Goal: Task Accomplishment & Management: Use online tool/utility

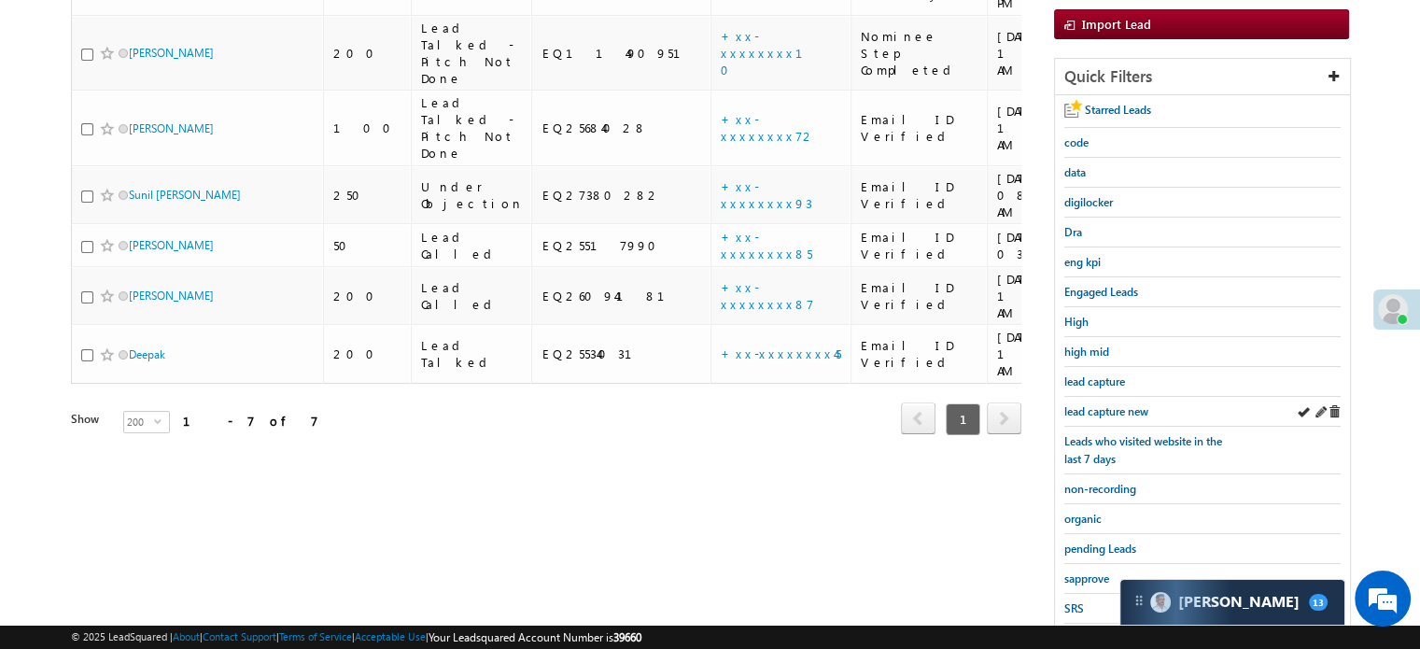
scroll to position [8760, 0]
click at [1090, 406] on span "lead capture new" at bounding box center [1107, 411] width 84 height 14
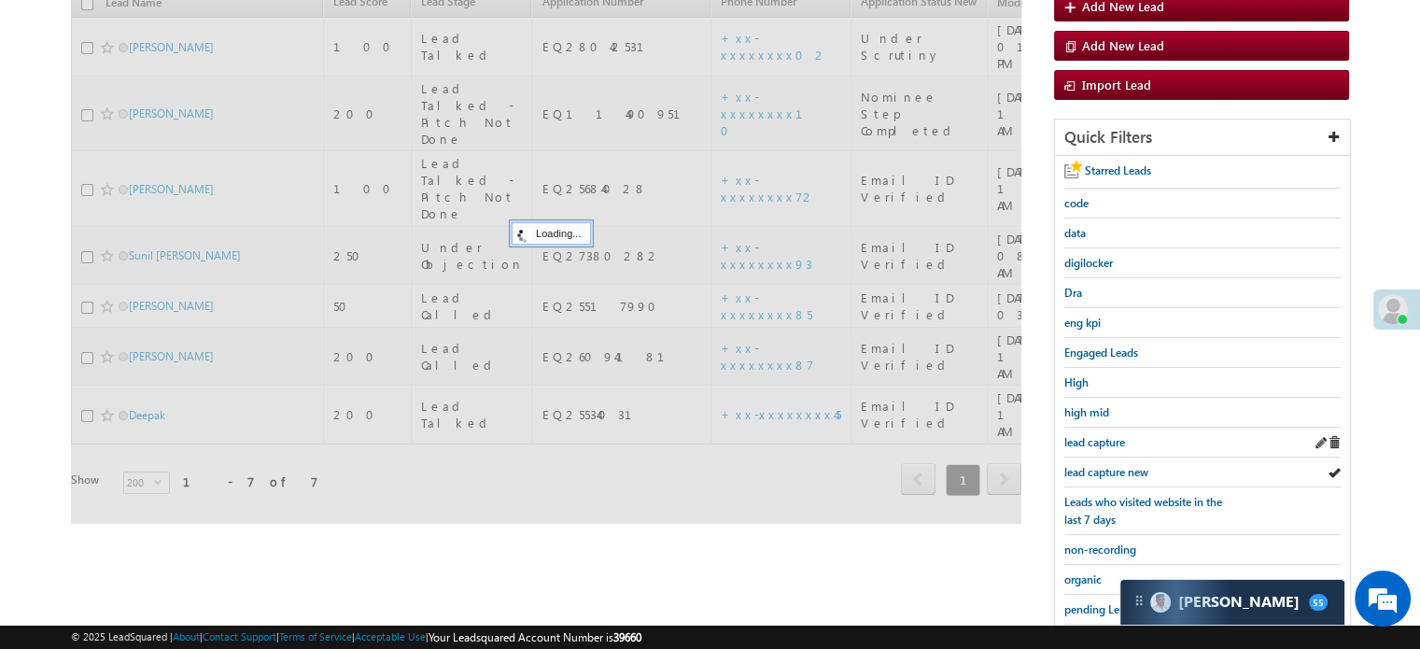
scroll to position [187, 0]
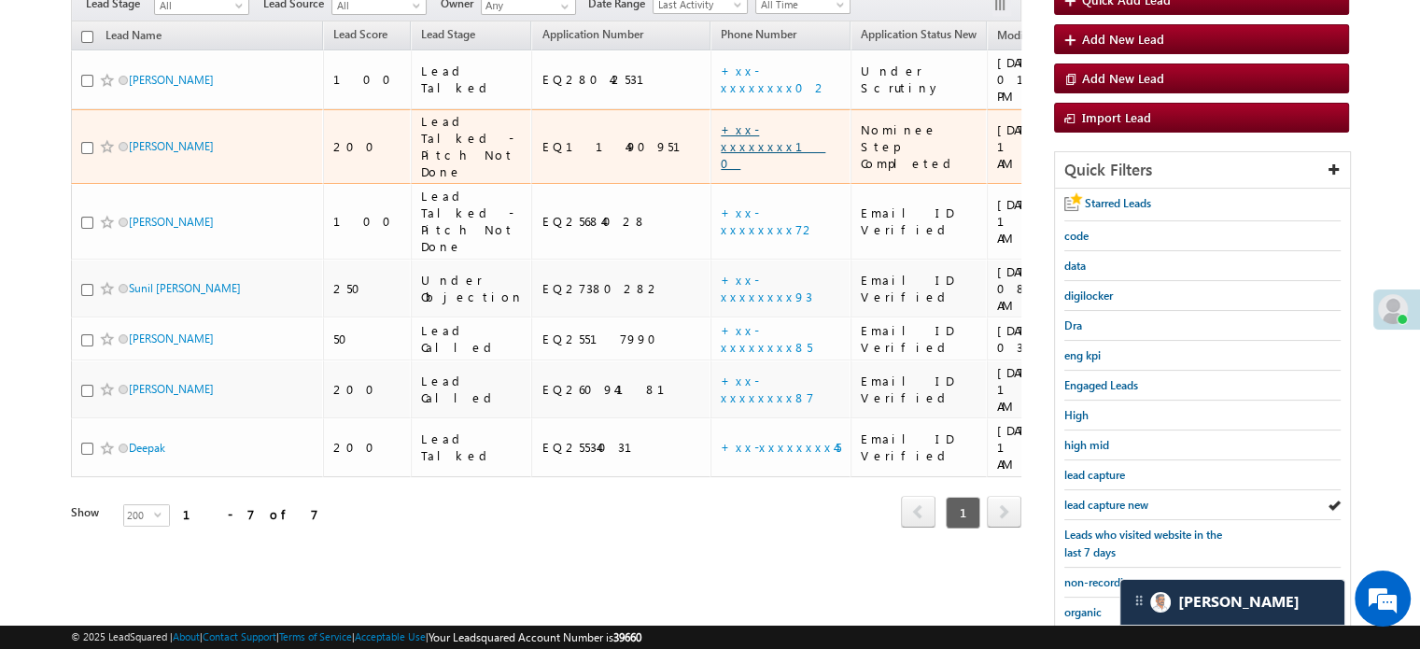
click at [721, 121] on link "+xx-xxxxxxxx10" at bounding box center [773, 145] width 105 height 49
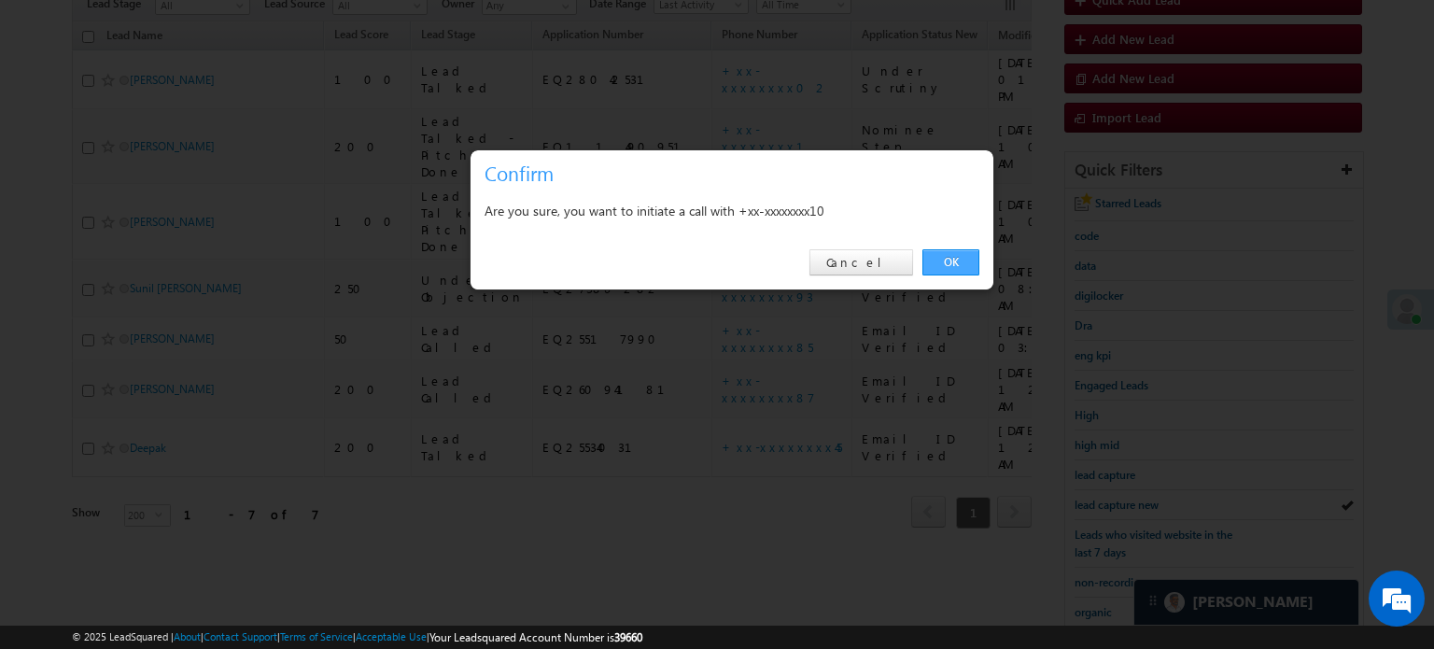
click at [950, 261] on link "OK" at bounding box center [951, 262] width 57 height 26
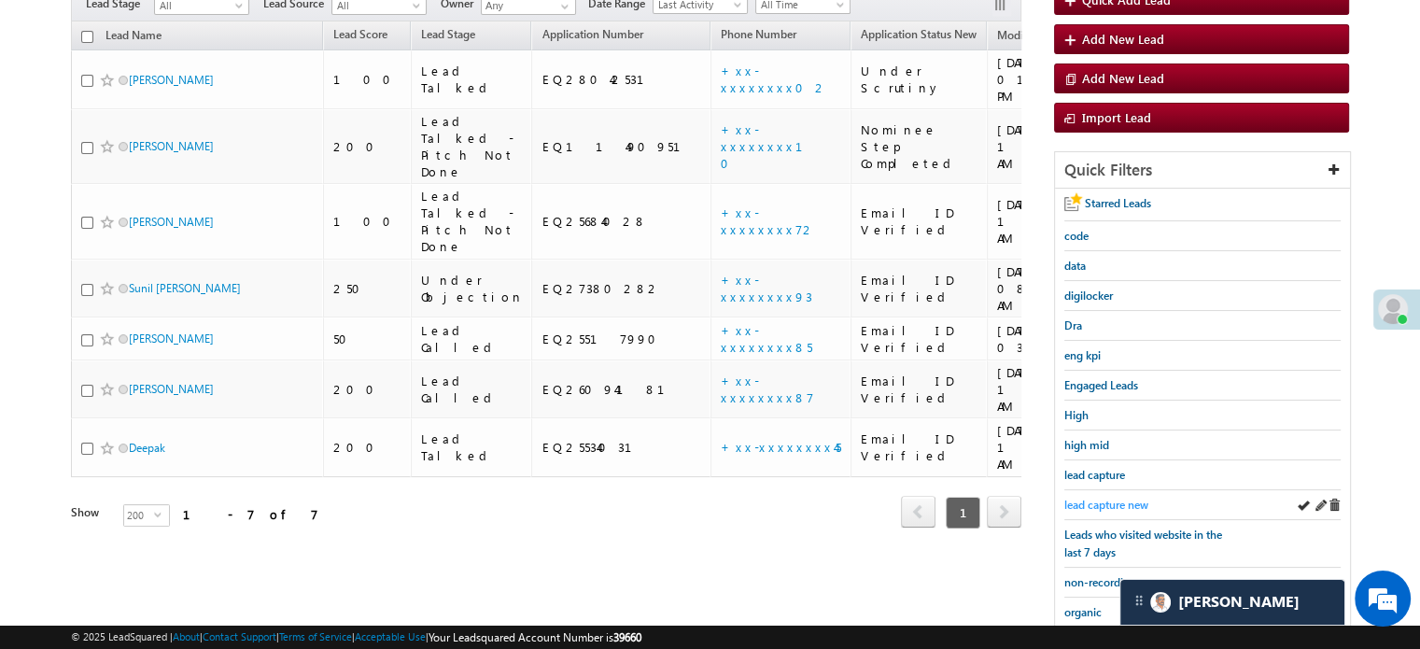
click at [1115, 496] on link "lead capture new" at bounding box center [1107, 505] width 84 height 18
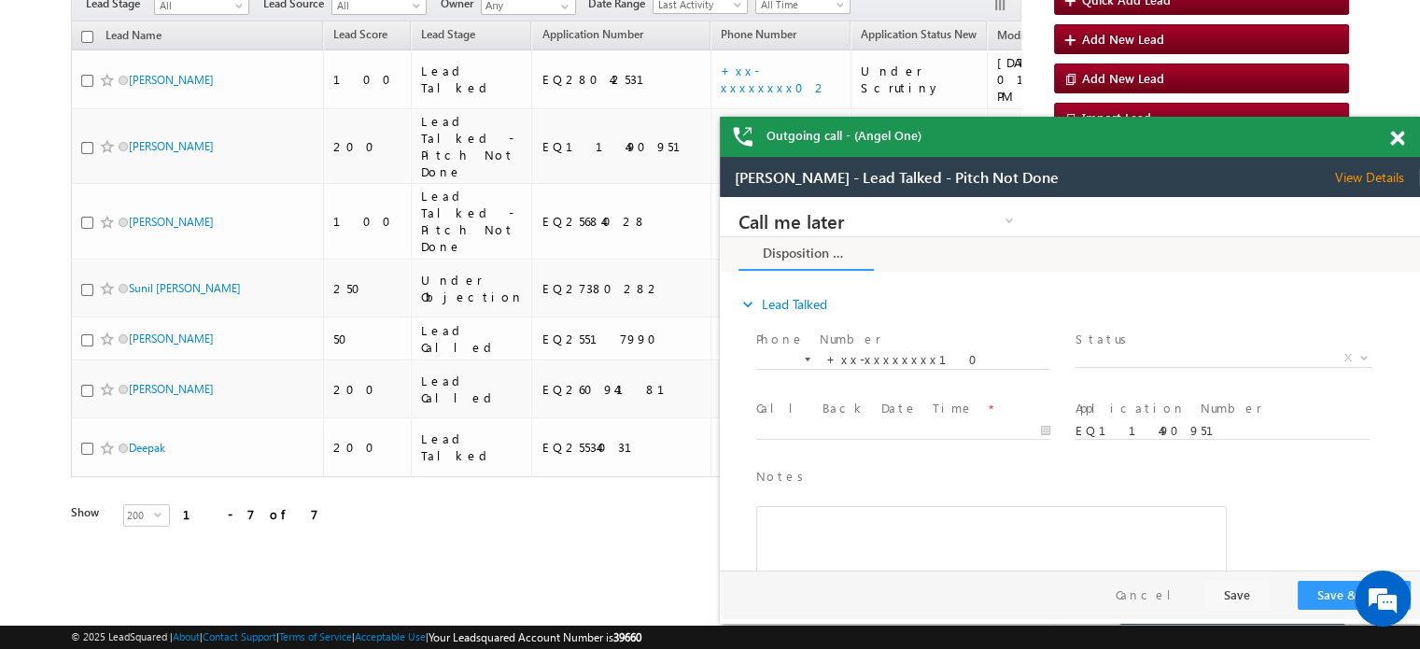
scroll to position [0, 0]
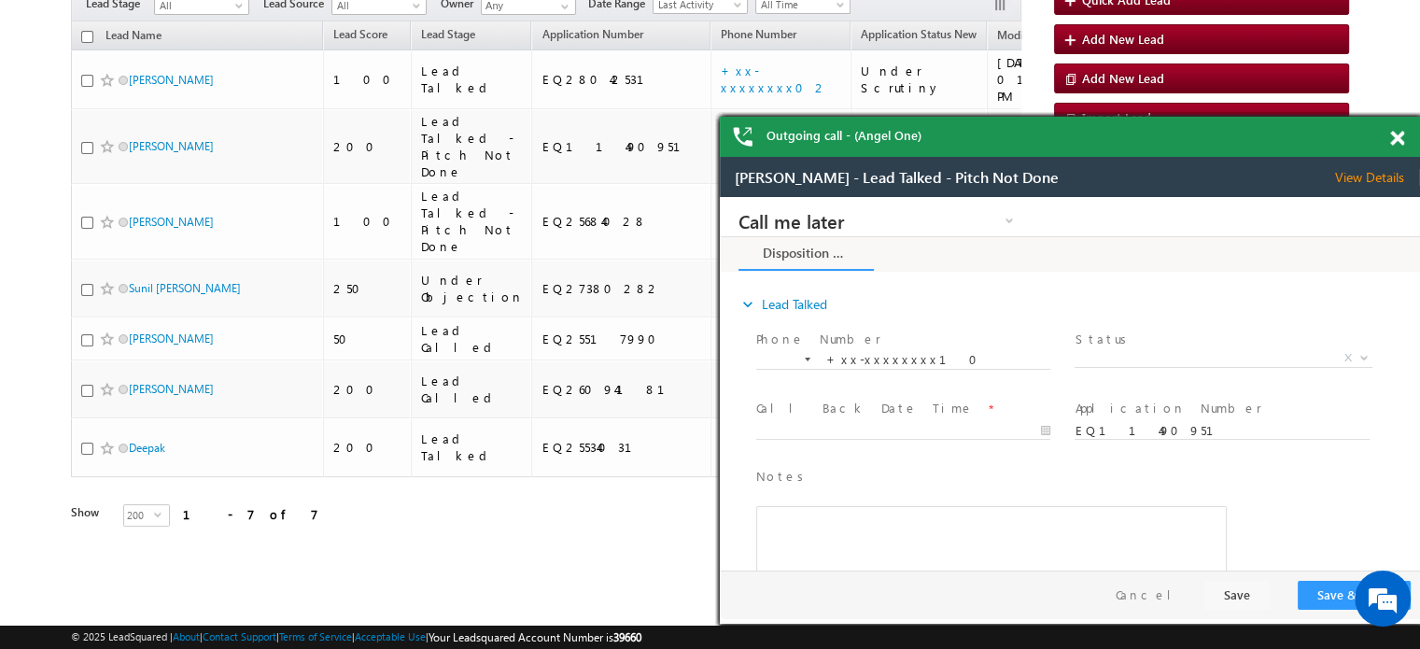
click at [1398, 143] on span at bounding box center [1398, 139] width 14 height 16
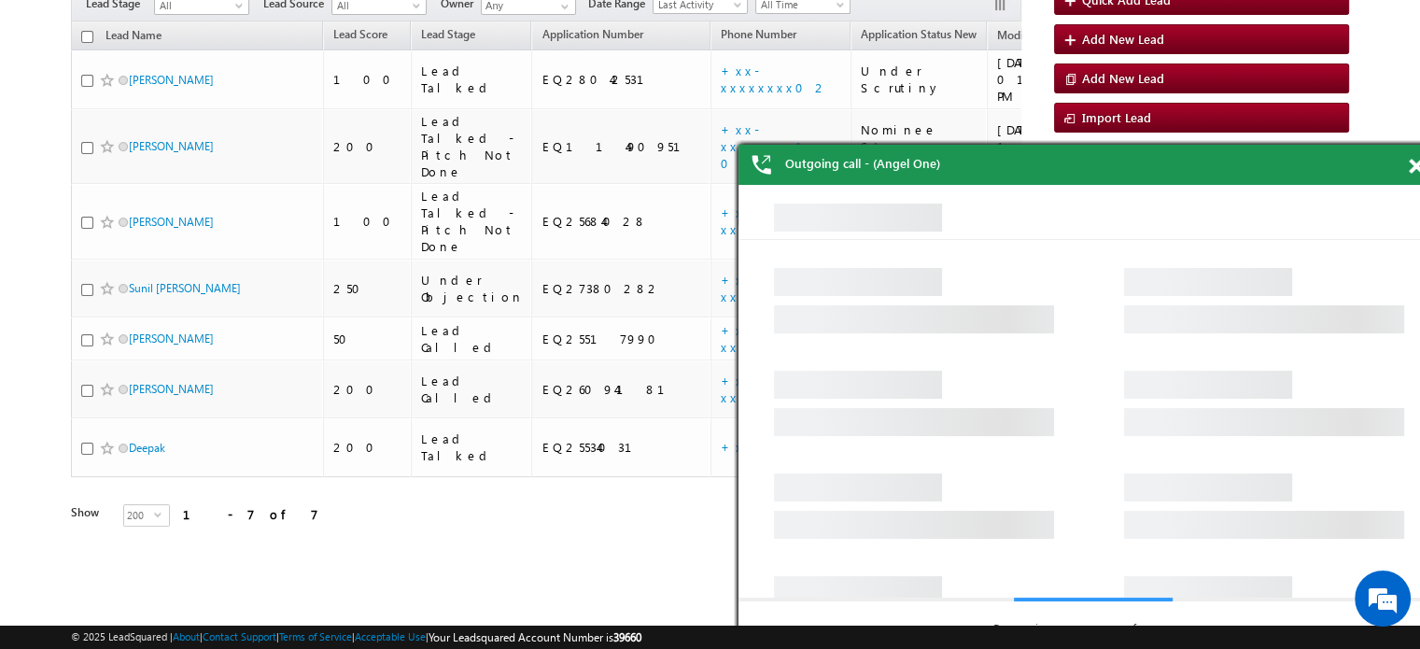
click at [1404, 132] on body "Outgoing call - (Angel One) Outgoing call - (Angel One) Outgoing call - (Angel …" at bounding box center [710, 319] width 1420 height 1012
click at [1401, 132] on body "Outgoing call - (Angel One) Outgoing call - (Angel One) Outgoing call - (Angel …" at bounding box center [710, 319] width 1420 height 1012
click at [1412, 165] on span at bounding box center [1416, 167] width 14 height 16
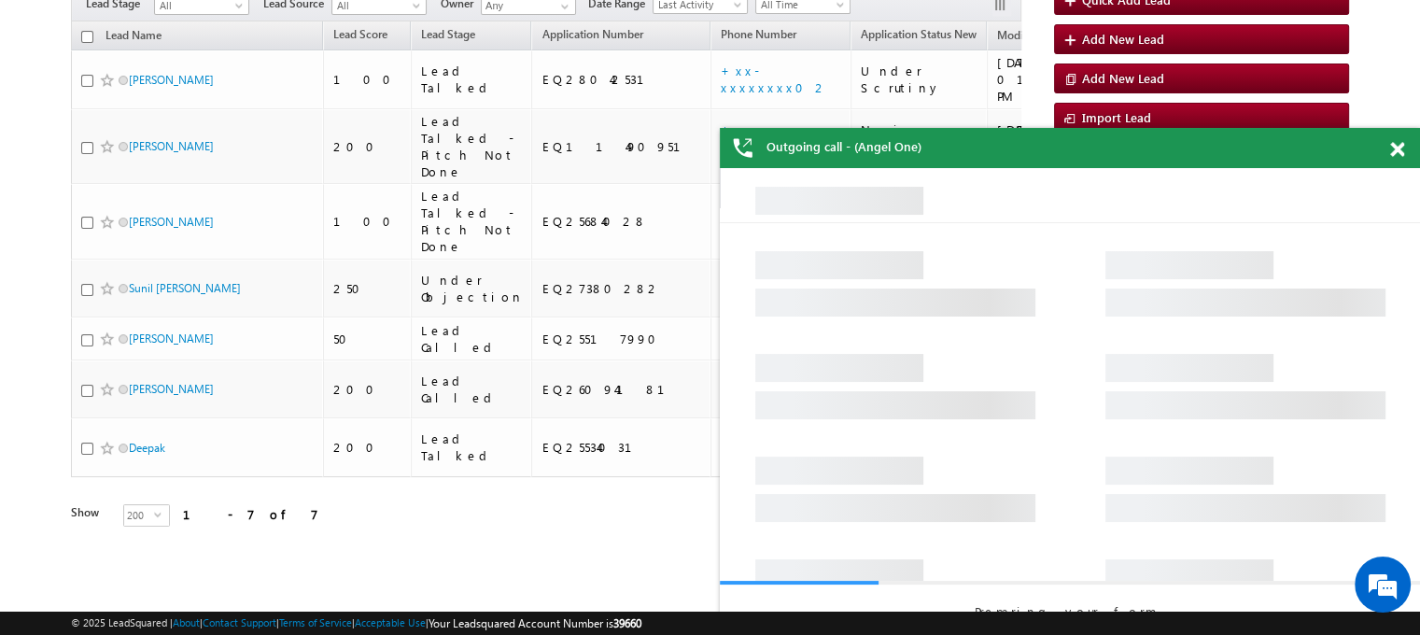
drag, startPoint x: 670, startPoint y: 8, endPoint x: 773, endPoint y: 156, distance: 180.3
click at [1400, 148] on div "Outgoing call - (Angel One)" at bounding box center [1089, 165] width 700 height 40
click at [1390, 145] on div "Outgoing call - (Angel One)" at bounding box center [1089, 165] width 700 height 40
click at [1409, 159] on span at bounding box center [1416, 167] width 14 height 16
click at [1393, 142] on body "Outgoing call - (Angel One) Outgoing call - (Angel One) Outgoing call - (Angel …" at bounding box center [710, 319] width 1420 height 1012
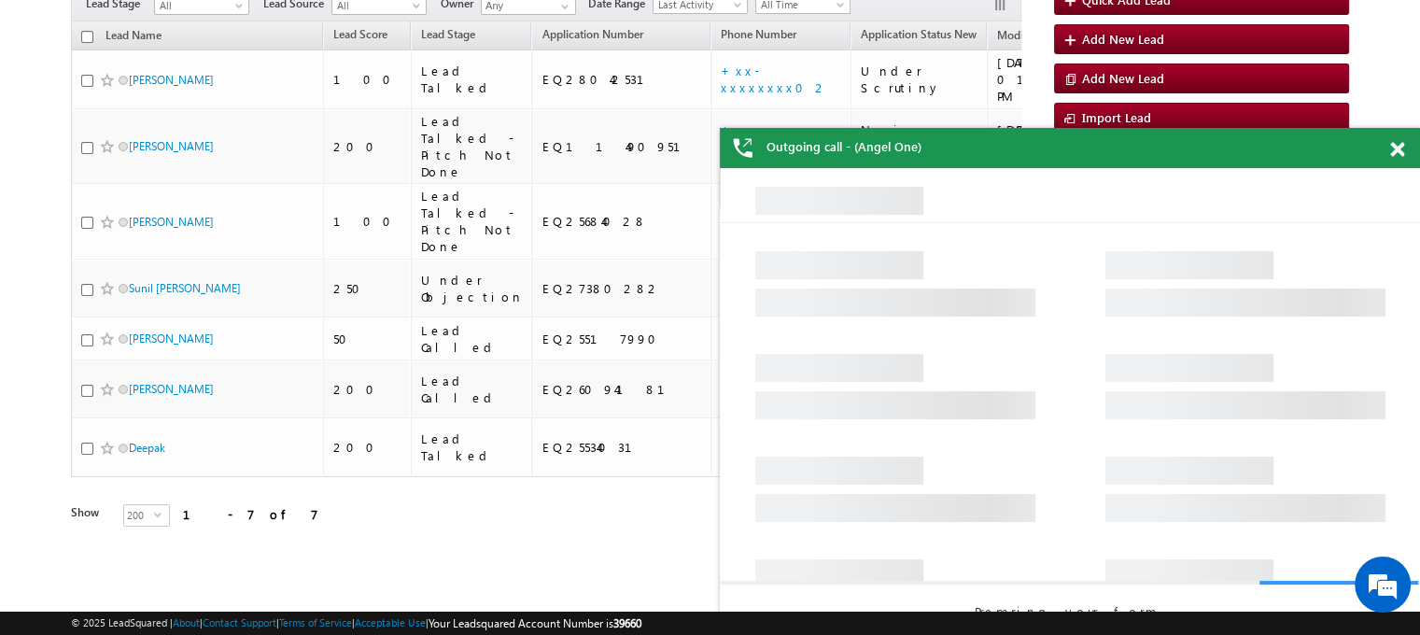
click at [1397, 145] on div "Outgoing call - (Angel One)" at bounding box center [1089, 165] width 700 height 40
click at [1398, 146] on div "Outgoing call - (Angel One)" at bounding box center [1089, 165] width 700 height 40
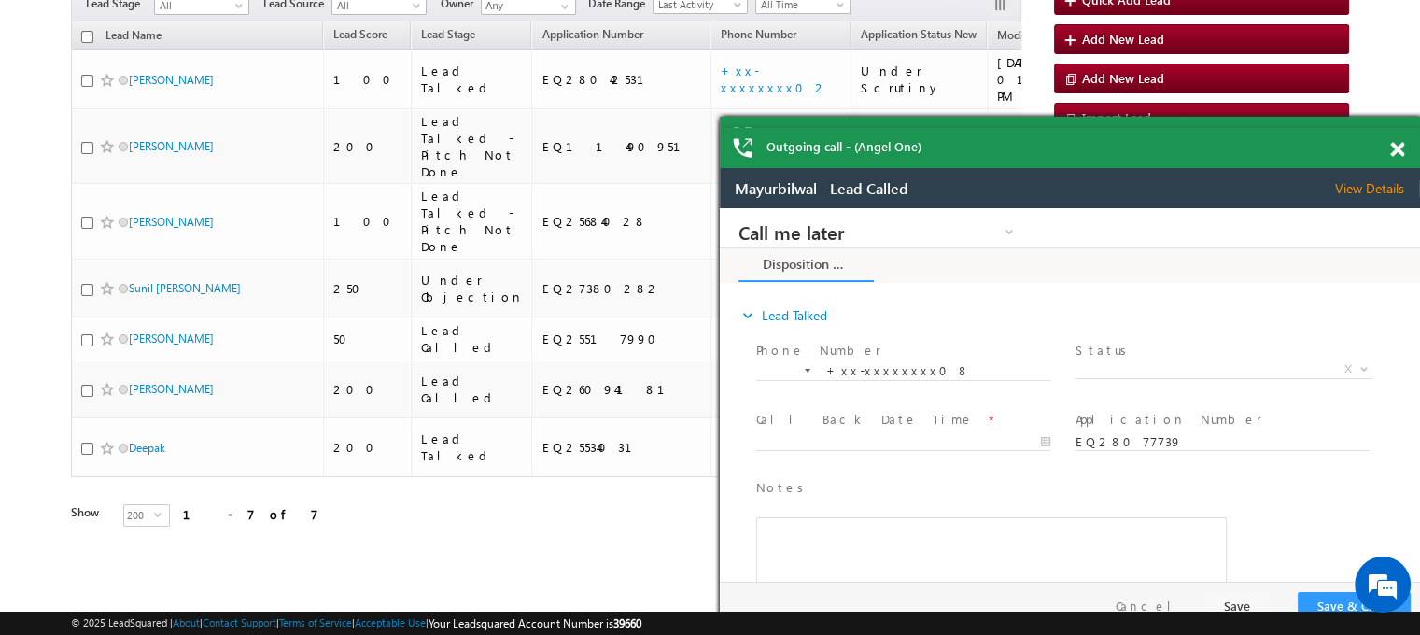
drag, startPoint x: 2131, startPoint y: 354, endPoint x: 1346, endPoint y: 189, distance: 802.6
